Goal: Information Seeking & Learning: Understand process/instructions

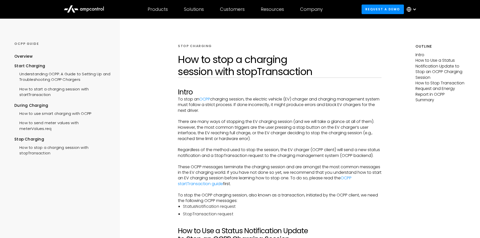
scroll to position [1110, 0]
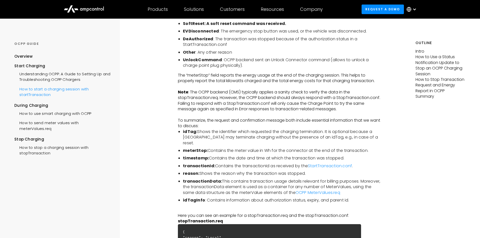
click at [64, 95] on div "How to start a charging session with startTransaction" at bounding box center [62, 91] width 96 height 15
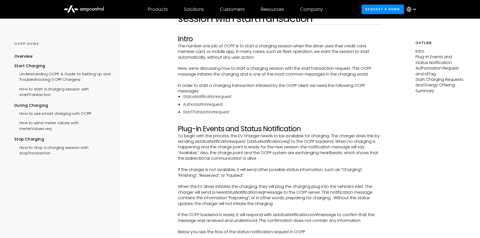
scroll to position [151, 0]
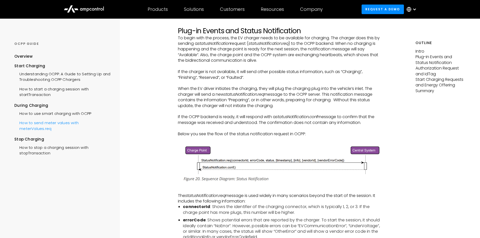
click at [42, 124] on div "How to send meter values with meterValues.req" at bounding box center [62, 125] width 96 height 15
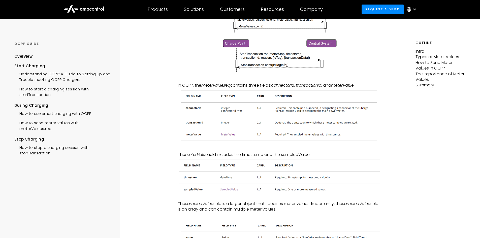
scroll to position [227, 0]
